Goal: Find specific page/section: Find specific page/section

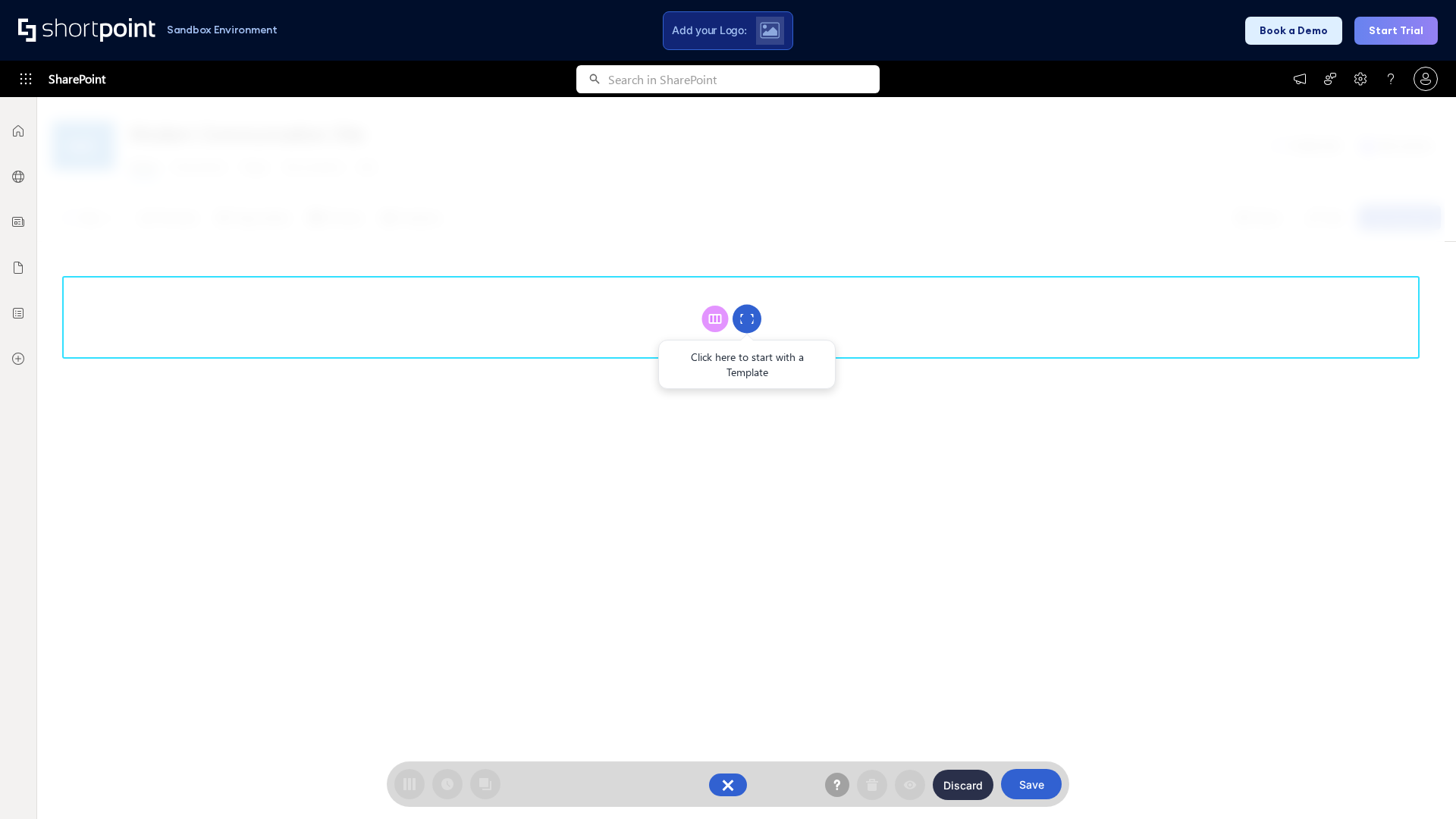
click at [747, 319] on circle at bounding box center [747, 319] width 28 height 28
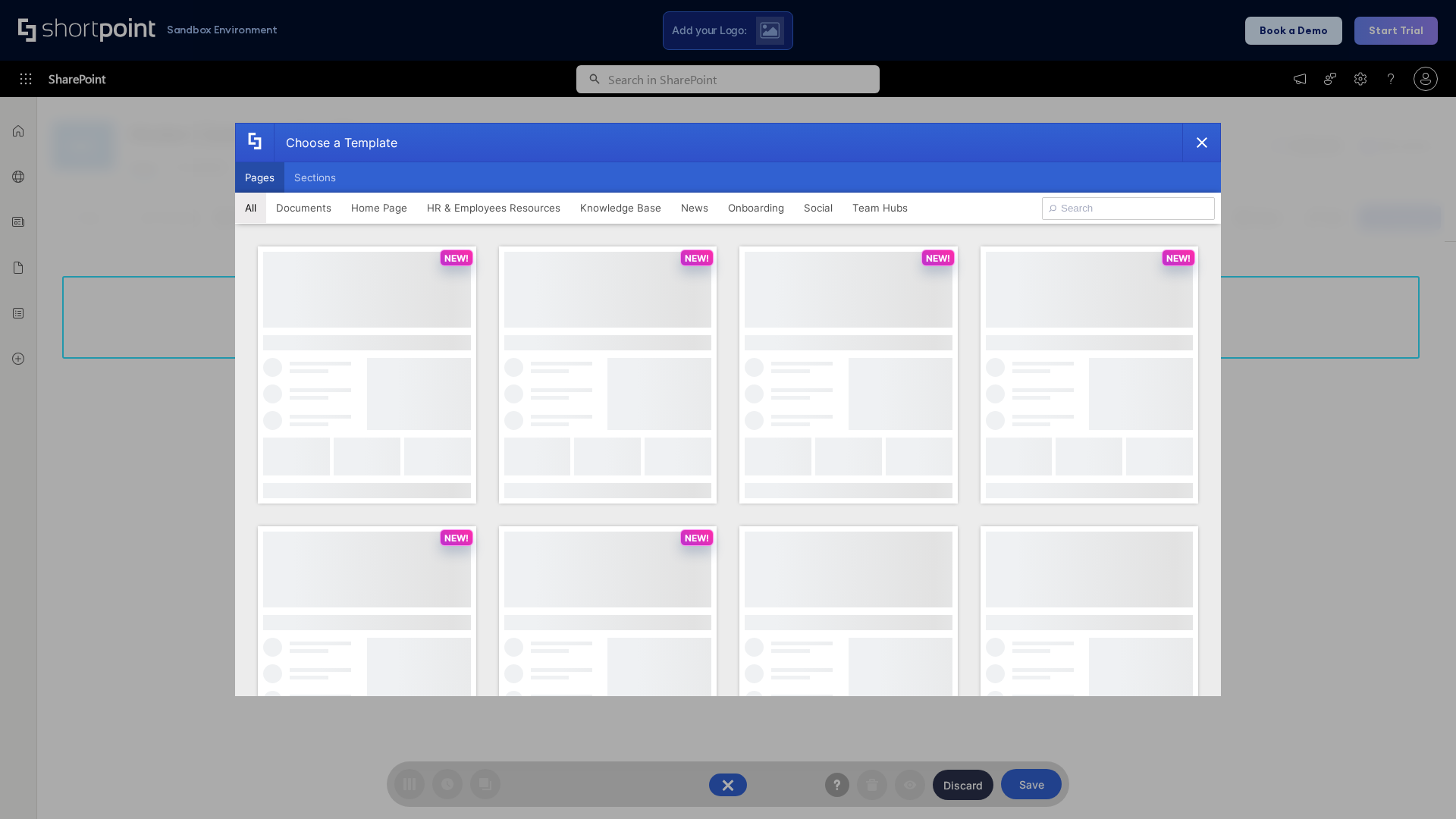
click at [259, 178] on button "Pages" at bounding box center [260, 177] width 49 height 30
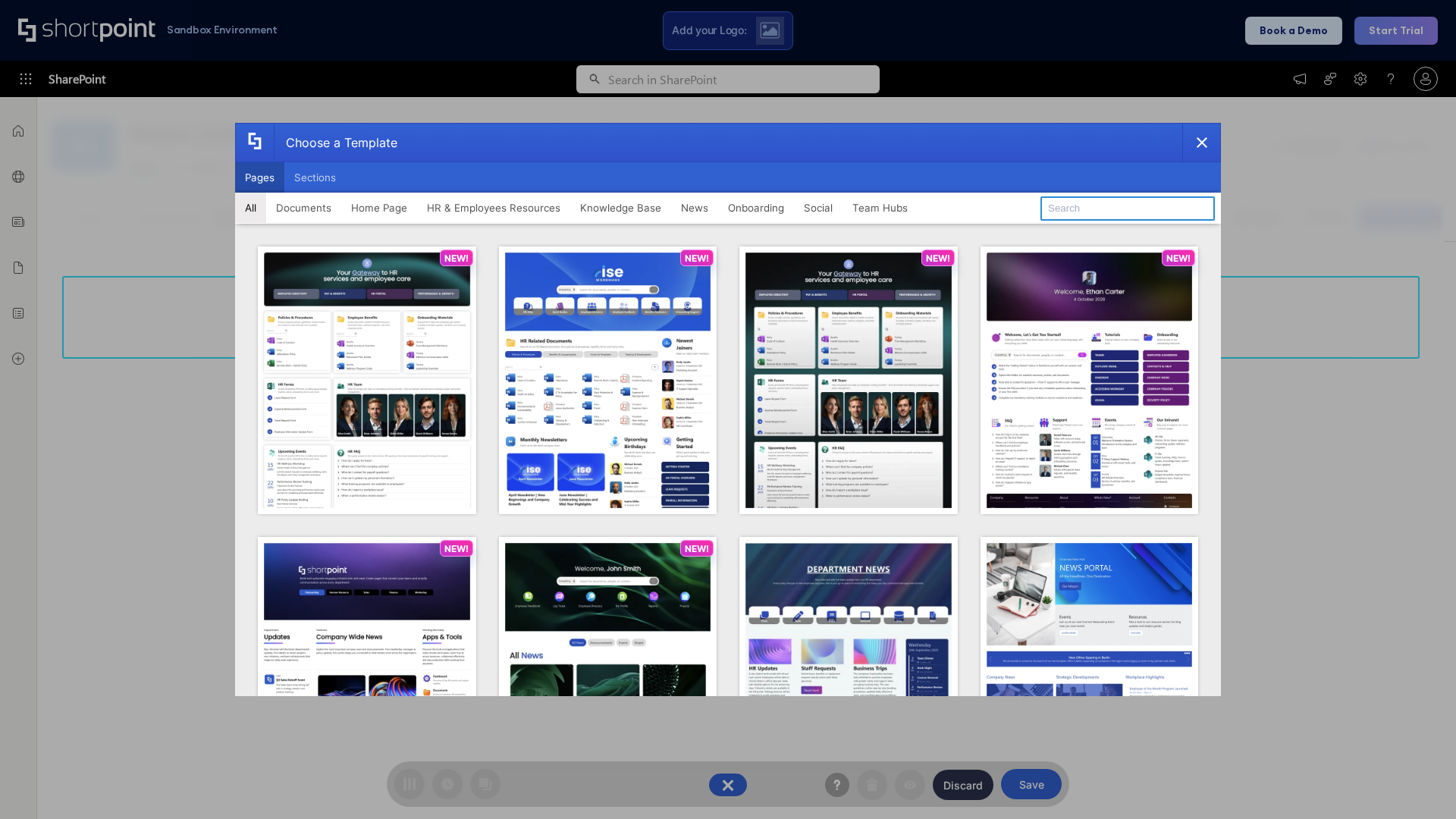
type input "Team Hub 1"
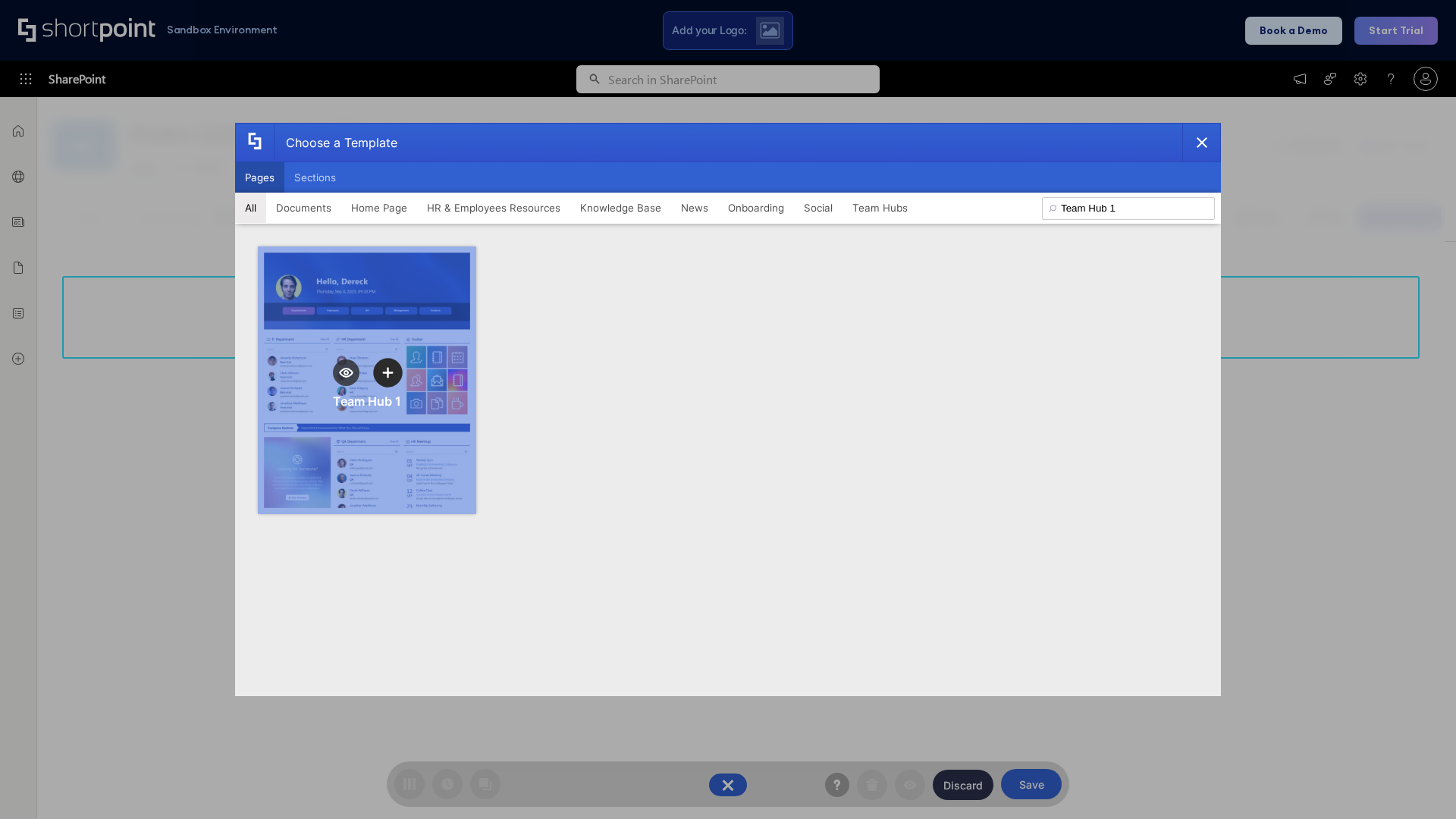
click at [388, 372] on icon "template selector" at bounding box center [387, 372] width 11 height 11
